Goal: Navigation & Orientation: Find specific page/section

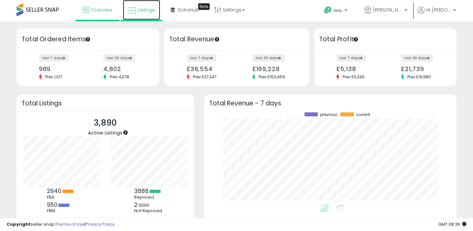
click at [139, 12] on span "Listings" at bounding box center [146, 10] width 17 height 7
